Goal: Find specific page/section: Find specific page/section

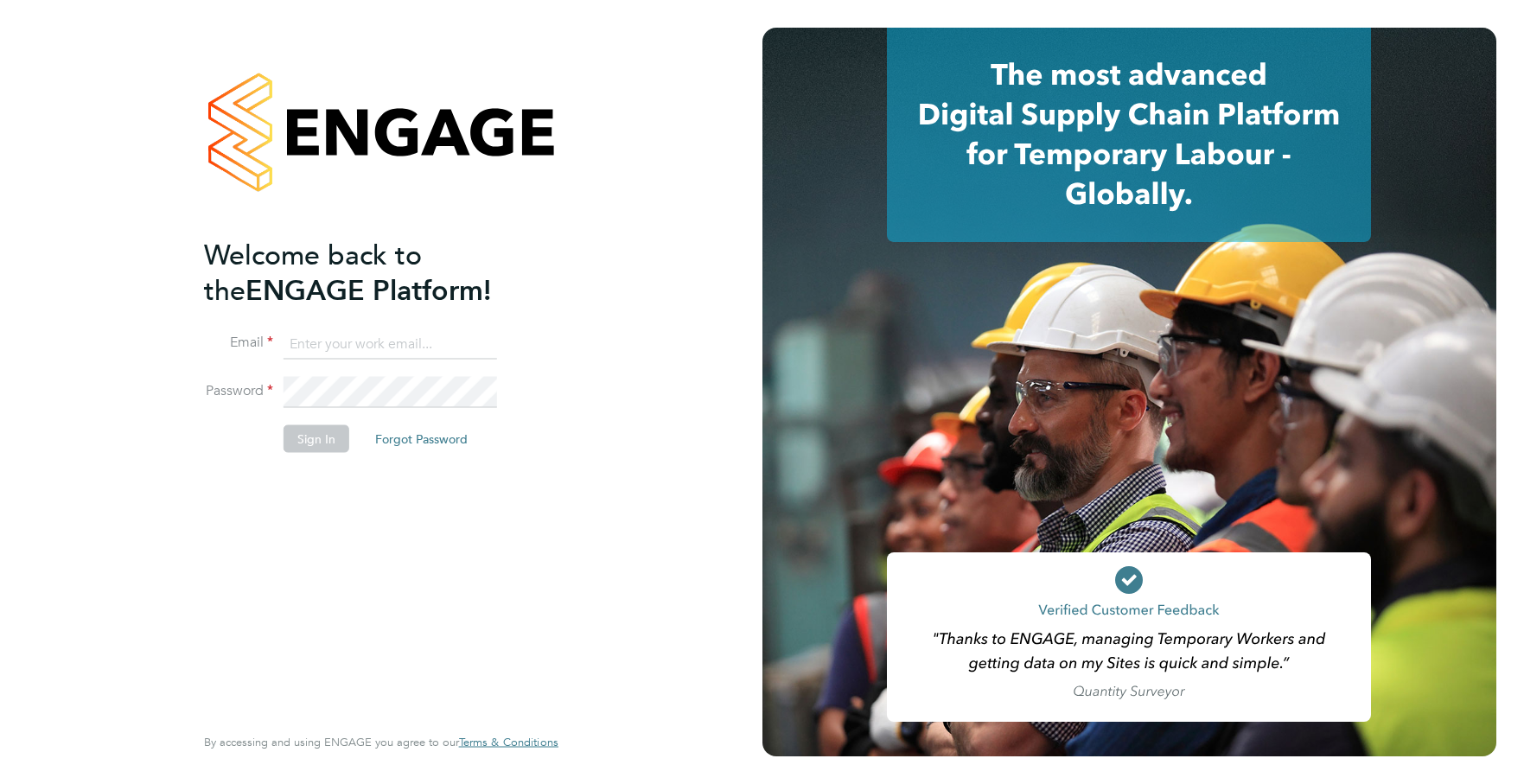
type input "ajay@carbonrecruitment.co.uk"
click at [298, 452] on li "Sign In Forgot Password" at bounding box center [372, 447] width 337 height 45
click at [318, 431] on button "Sign In" at bounding box center [317, 439] width 65 height 28
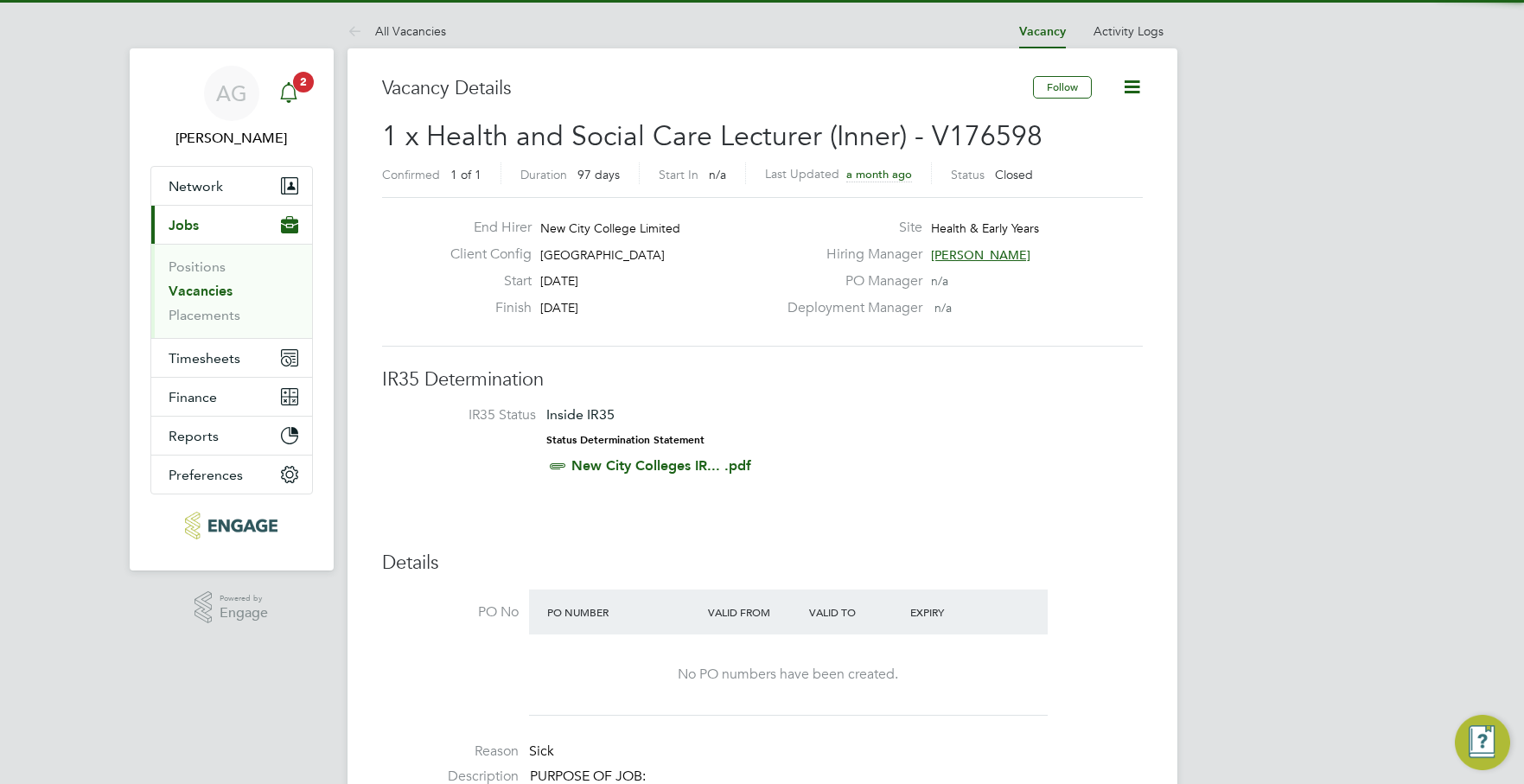
click at [290, 74] on link "Notifications 2" at bounding box center [289, 92] width 35 height 55
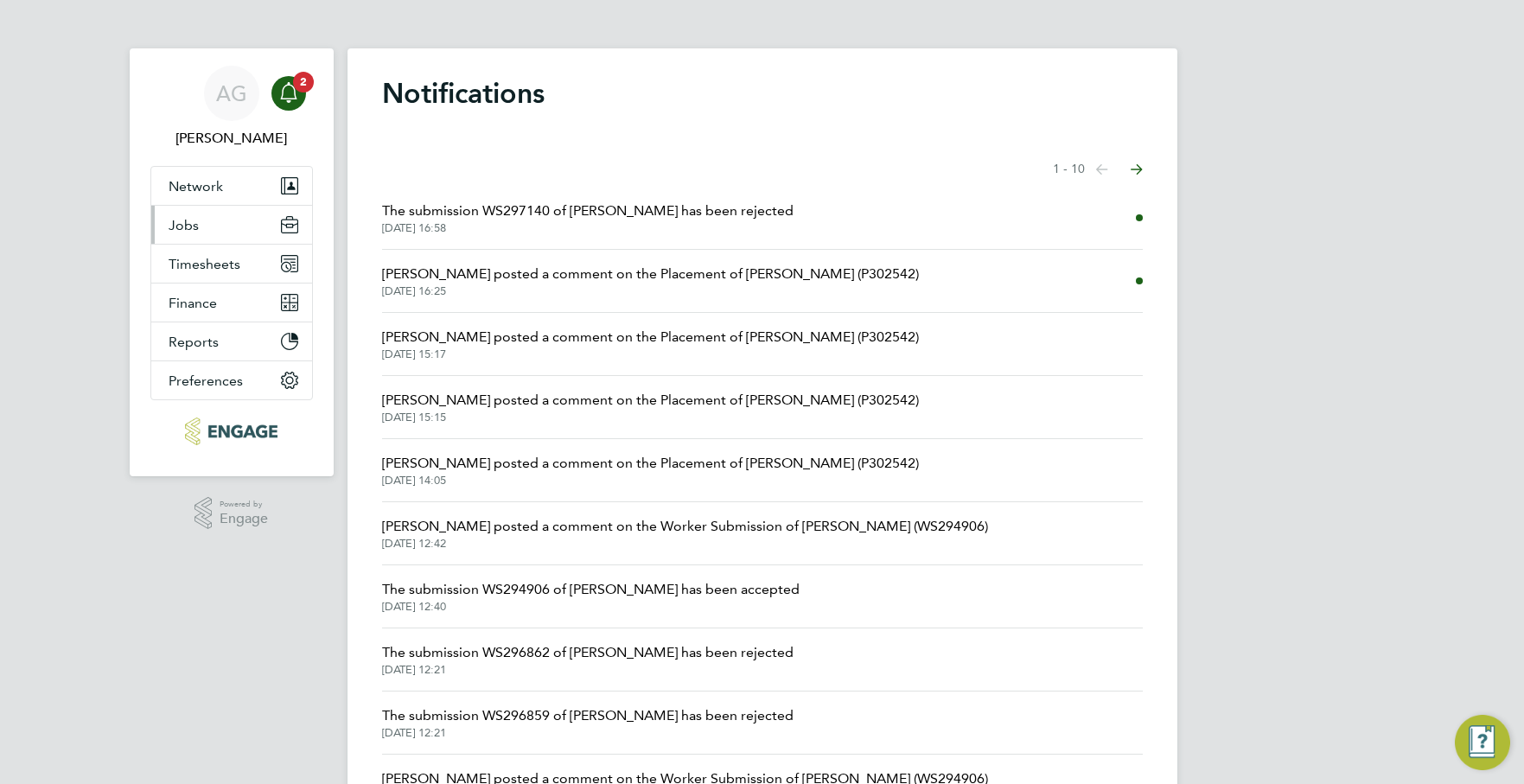
click at [204, 209] on button "Jobs" at bounding box center [232, 224] width 161 height 38
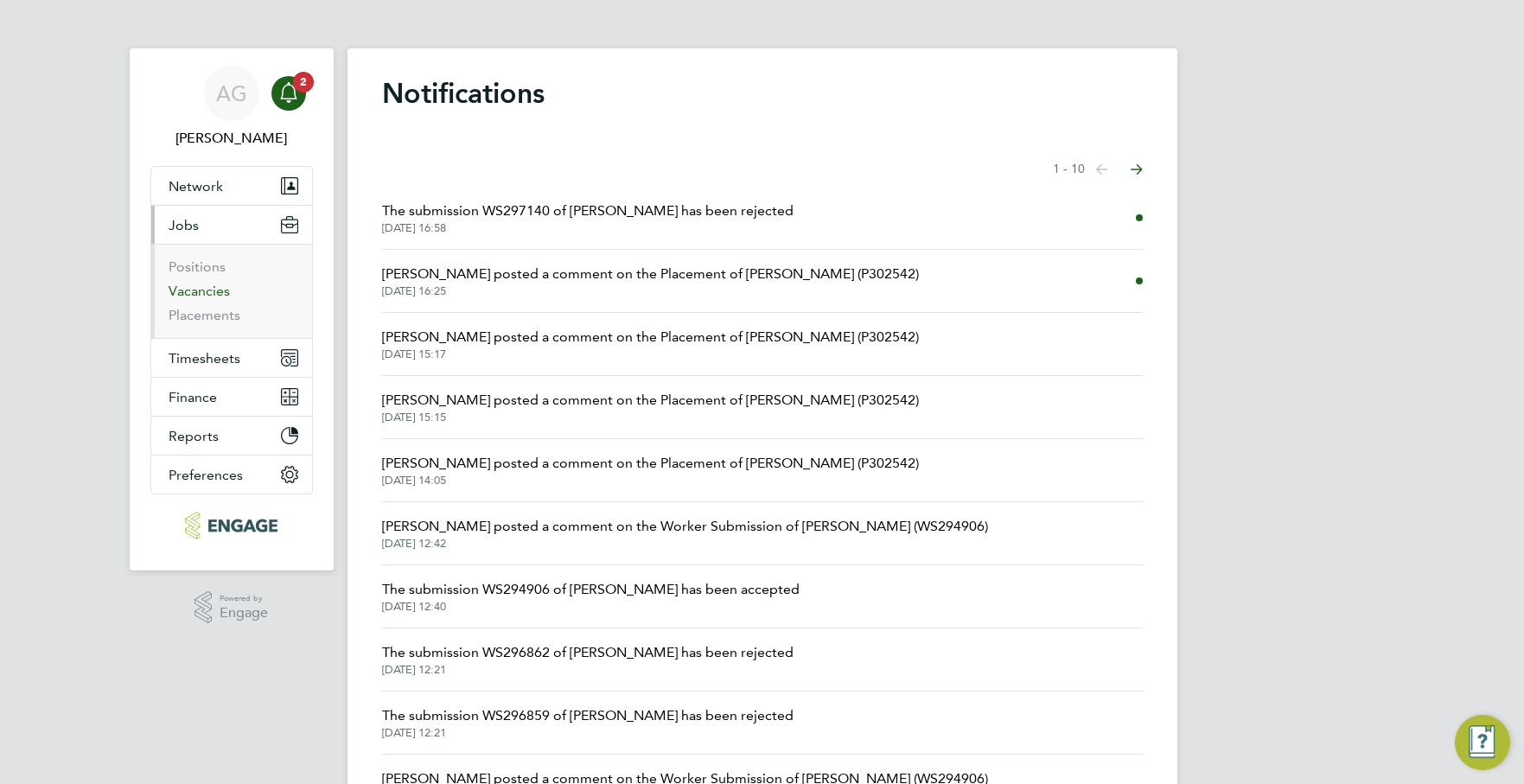
click at [214, 294] on link "Vacancies" at bounding box center [200, 291] width 62 height 17
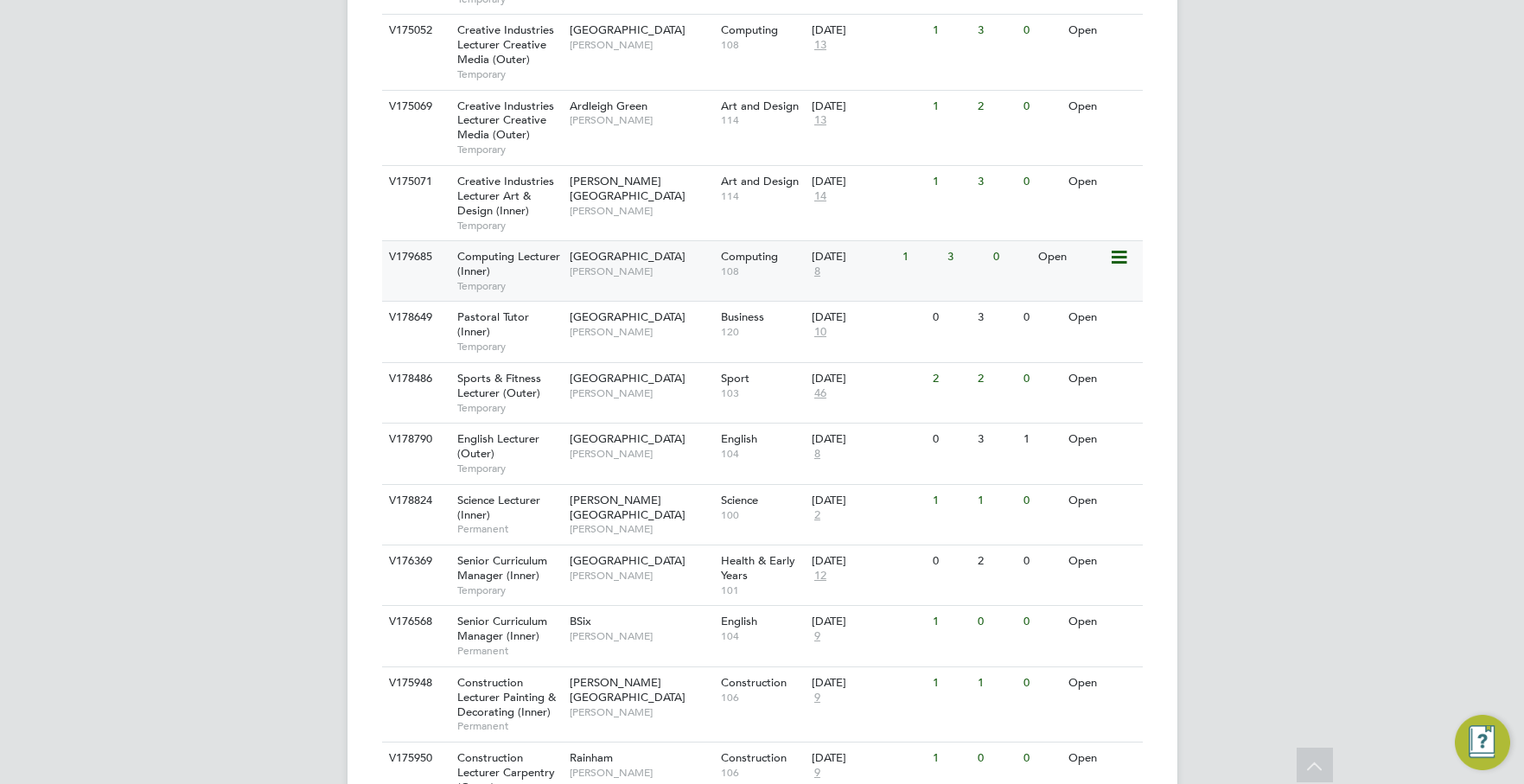
scroll to position [1555, 0]
